Goal: Check status: Check status

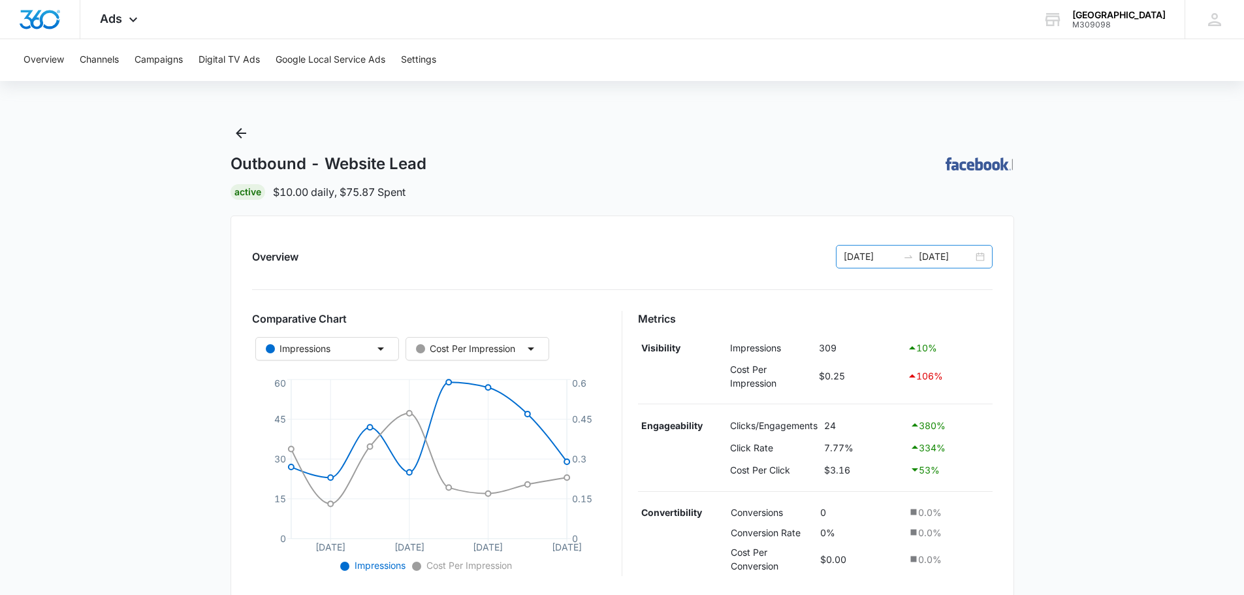
click at [983, 257] on div "[DATE] [DATE]" at bounding box center [914, 257] width 157 height 24
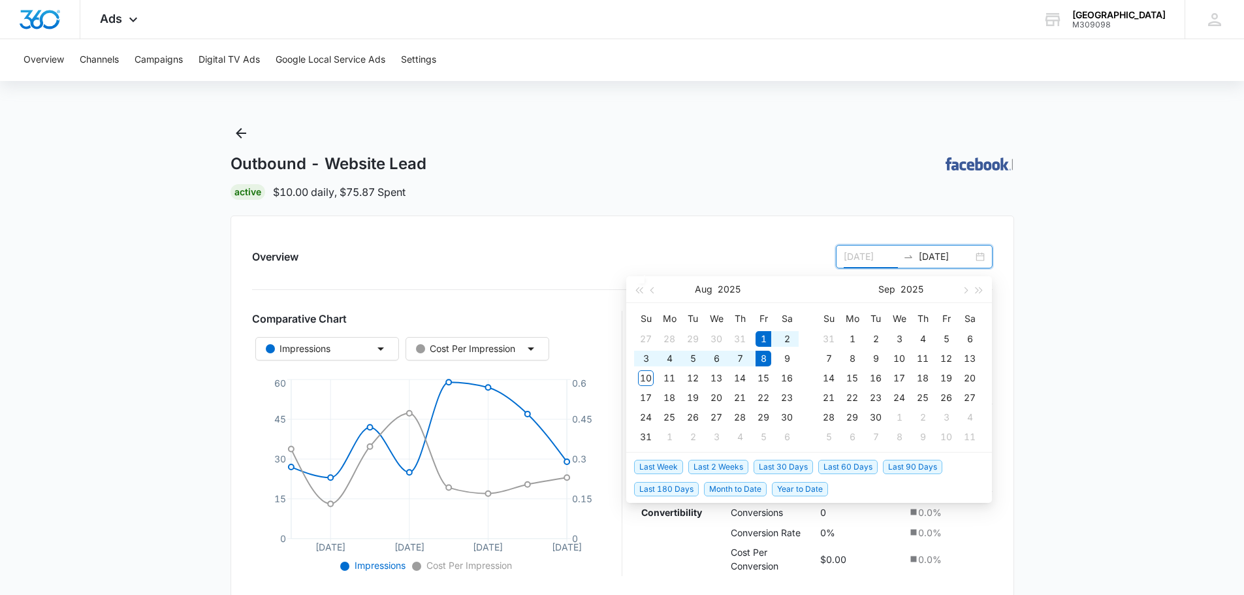
type input "[DATE]"
click at [670, 467] on span "Last Week" at bounding box center [658, 467] width 49 height 14
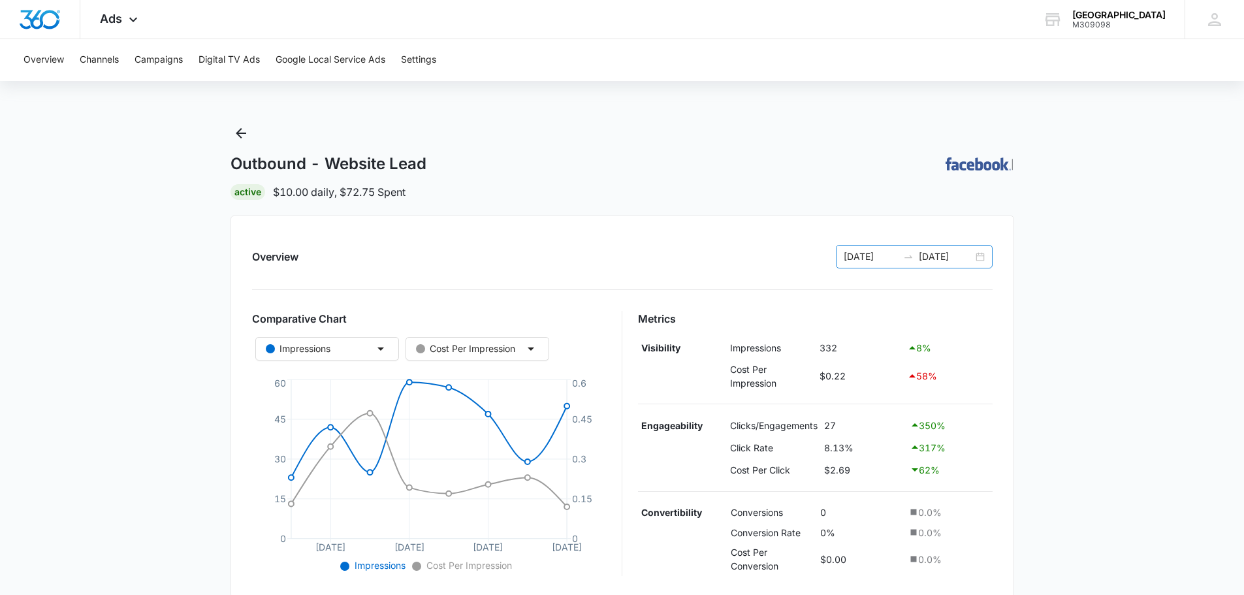
click at [985, 256] on div "[DATE] [DATE]" at bounding box center [914, 257] width 157 height 24
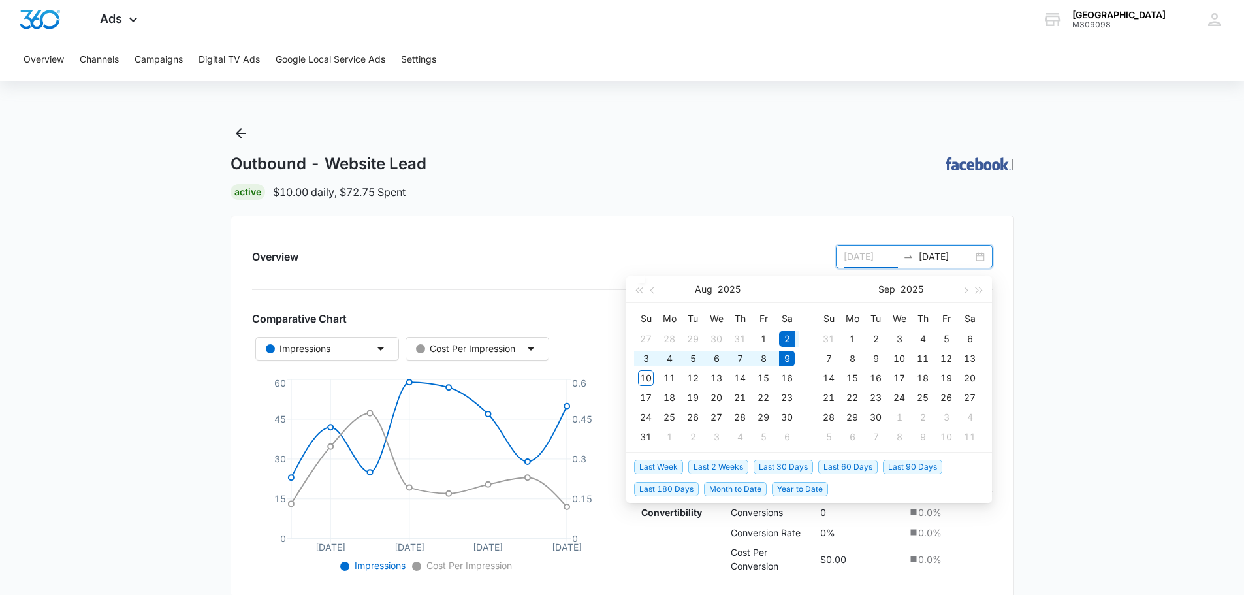
type input "[DATE]"
click at [740, 487] on span "Month to Date" at bounding box center [735, 489] width 63 height 14
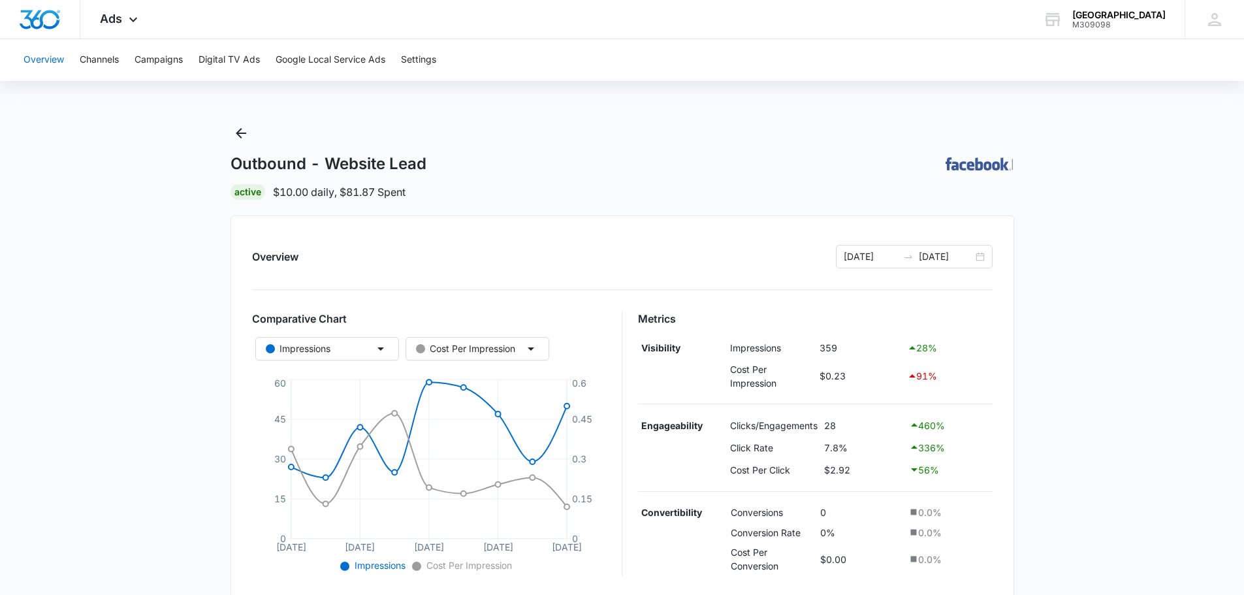
click at [37, 58] on button "Overview" at bounding box center [44, 60] width 40 height 42
